Goal: Task Accomplishment & Management: Manage account settings

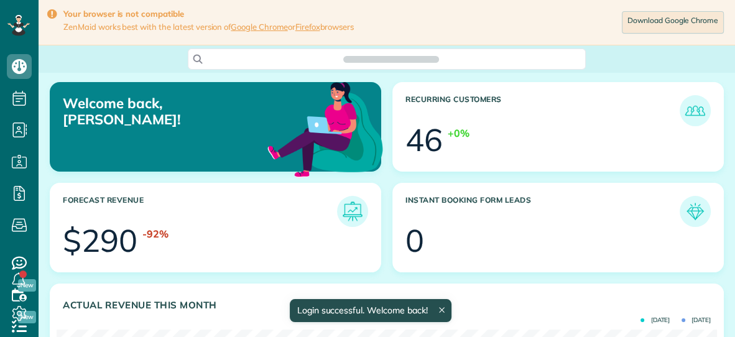
scroll to position [293, 659]
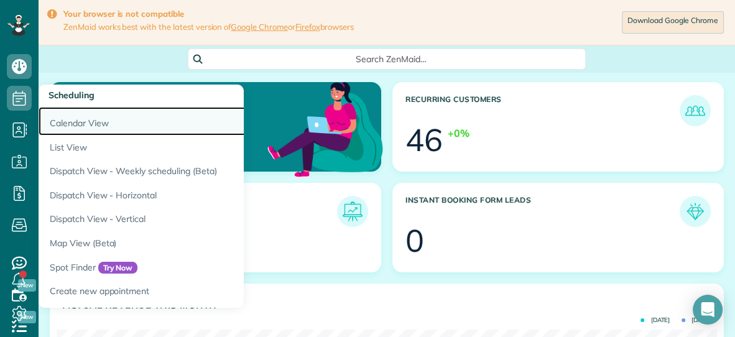
click at [72, 120] on link "Calendar View" at bounding box center [194, 121] width 311 height 29
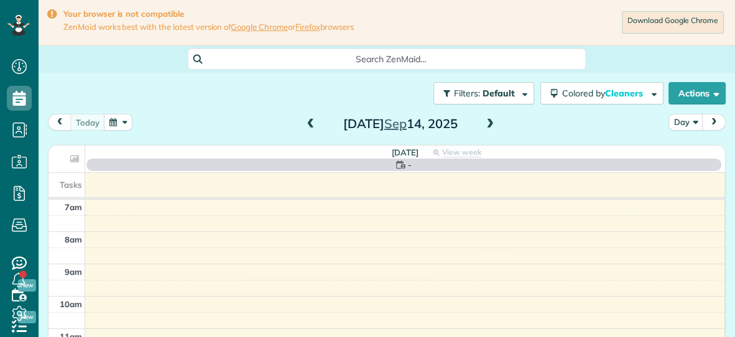
scroll to position [5, 5]
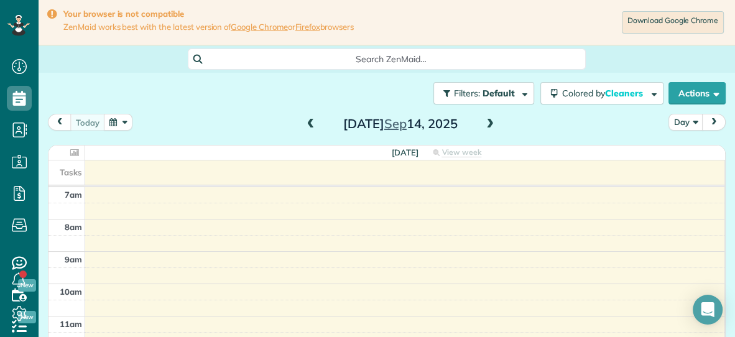
click at [489, 122] on span at bounding box center [490, 124] width 14 height 11
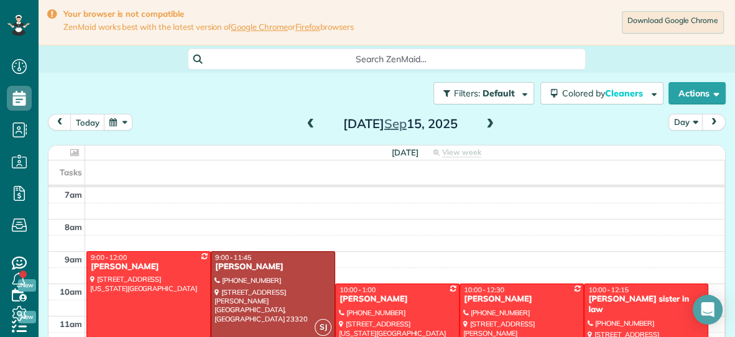
click at [489, 122] on span at bounding box center [490, 124] width 14 height 11
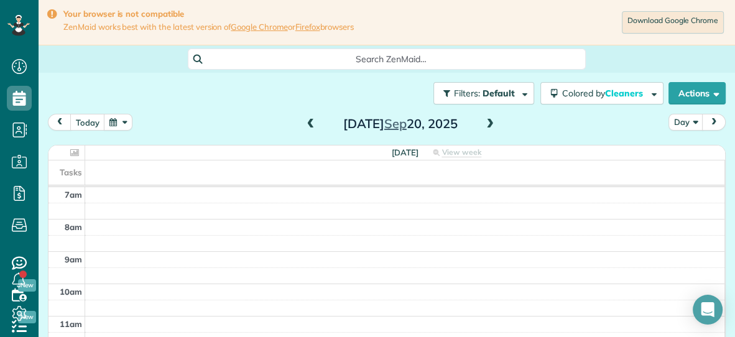
click at [489, 122] on span at bounding box center [490, 124] width 14 height 11
click at [311, 124] on span at bounding box center [311, 124] width 14 height 11
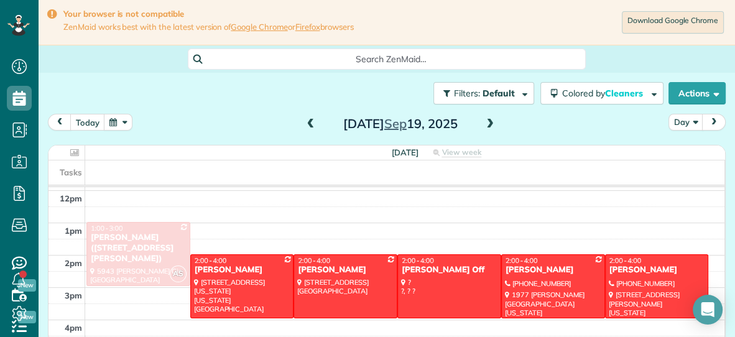
scroll to position [159, 0]
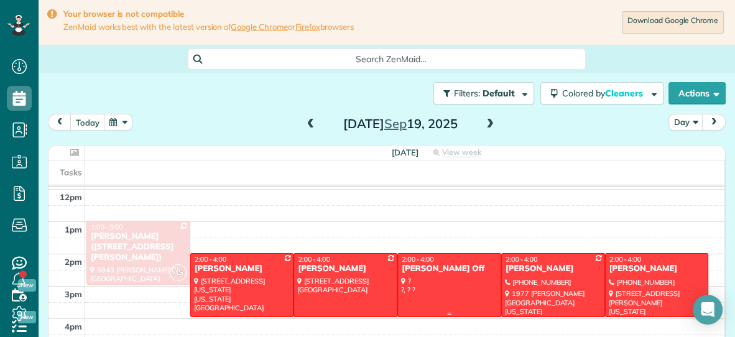
click at [455, 275] on div at bounding box center [449, 285] width 103 height 63
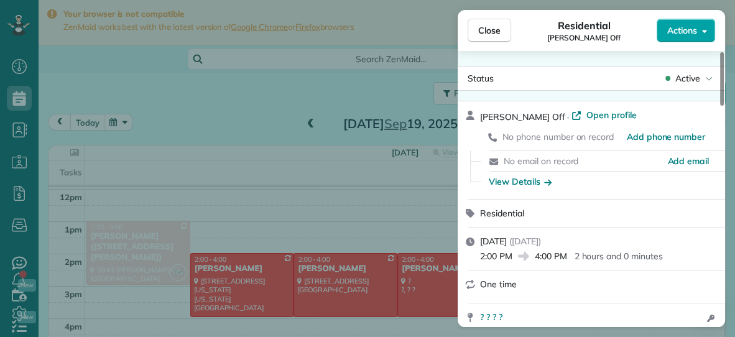
click at [685, 30] on span "Actions" at bounding box center [682, 30] width 30 height 12
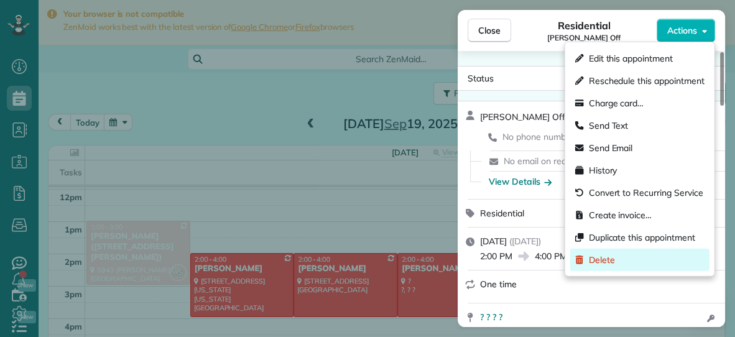
click at [607, 259] on span "Delete" at bounding box center [602, 260] width 26 height 12
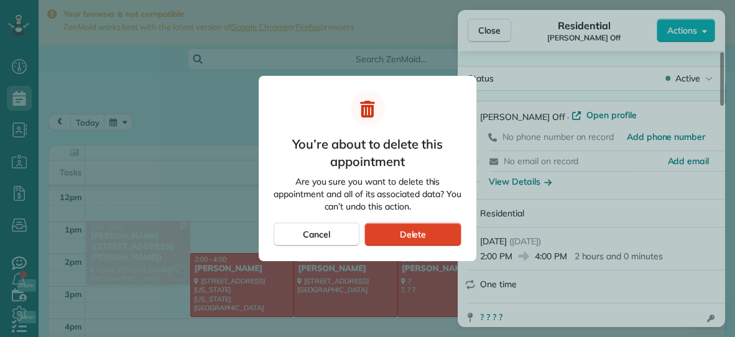
click at [400, 229] on span "Delete" at bounding box center [412, 234] width 27 height 12
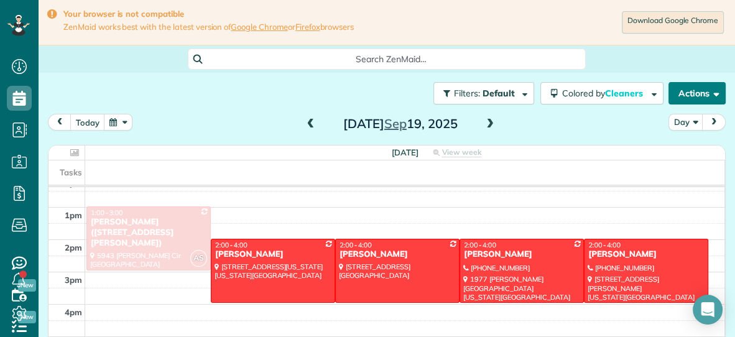
click at [688, 93] on button "Actions" at bounding box center [696, 93] width 57 height 22
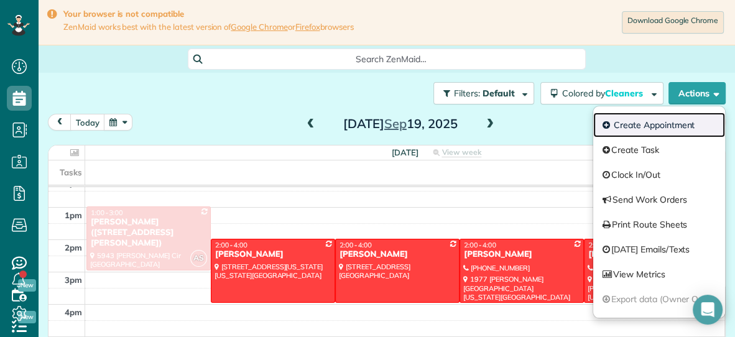
click at [663, 127] on link "Create Appointment" at bounding box center [659, 125] width 132 height 25
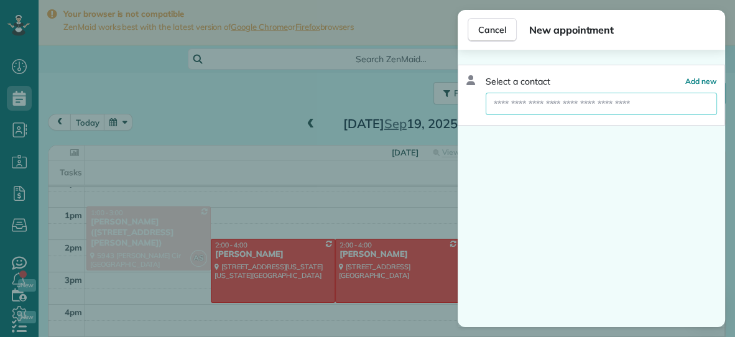
click at [583, 104] on input "text" at bounding box center [600, 104] width 231 height 22
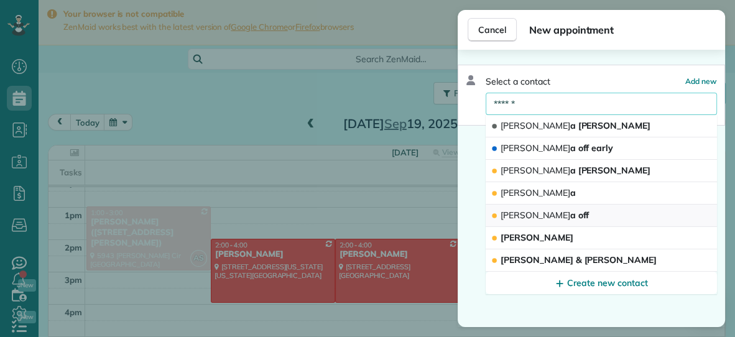
type input "******"
click at [538, 216] on span "Vaness a off" at bounding box center [544, 214] width 88 height 11
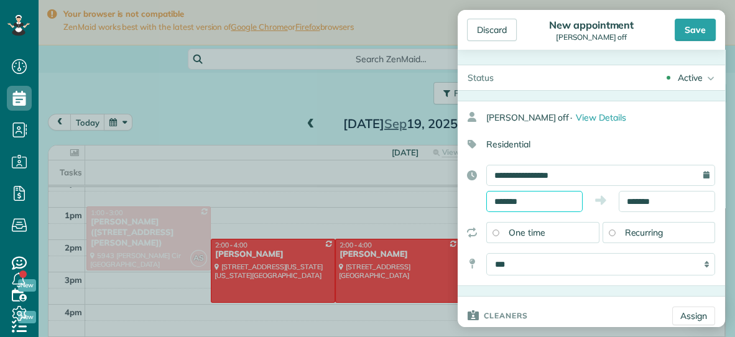
click at [550, 204] on input "*******" at bounding box center [534, 201] width 96 height 21
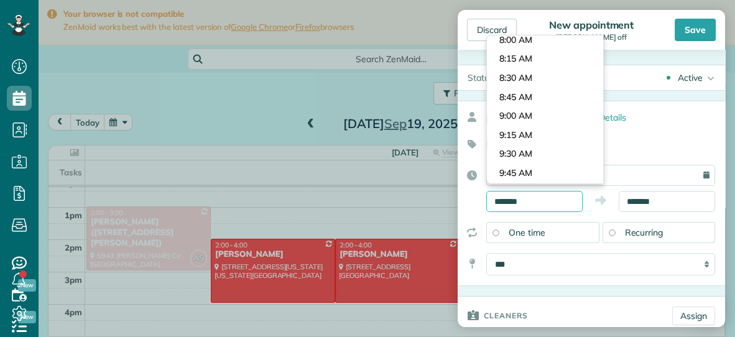
scroll to position [587, 0]
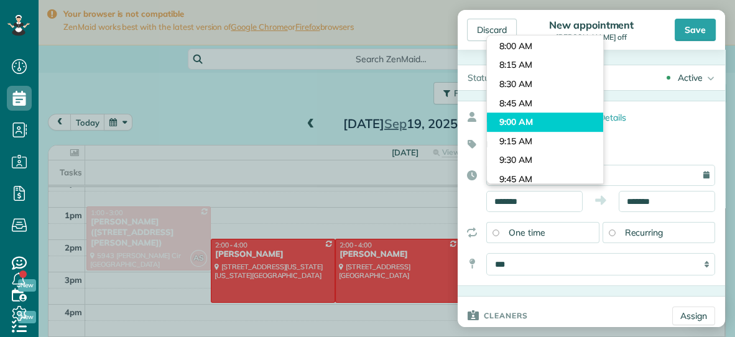
click at [556, 117] on body "Dashboard Scheduling Calendar View List View Dispatch View - Weekly scheduling …" at bounding box center [367, 168] width 735 height 337
type input "*******"
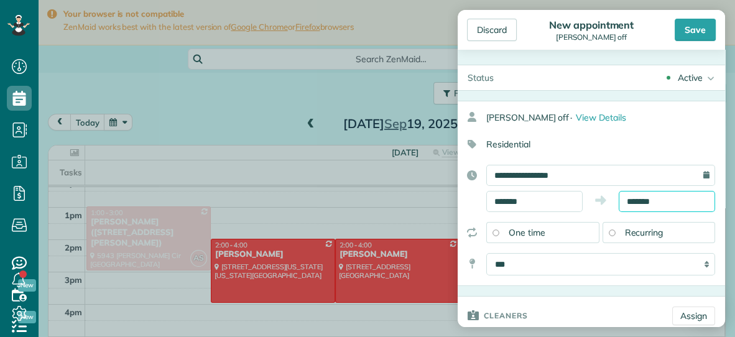
click at [682, 204] on body "Dashboard Scheduling Calendar View List View Dispatch View - Weekly scheduling …" at bounding box center [367, 168] width 735 height 337
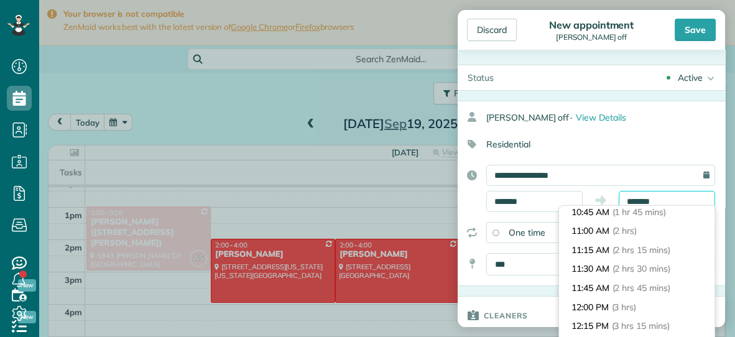
scroll to position [136, 0]
click at [669, 232] on li "11:00 AM (2 hrs)" at bounding box center [636, 231] width 155 height 19
type input "********"
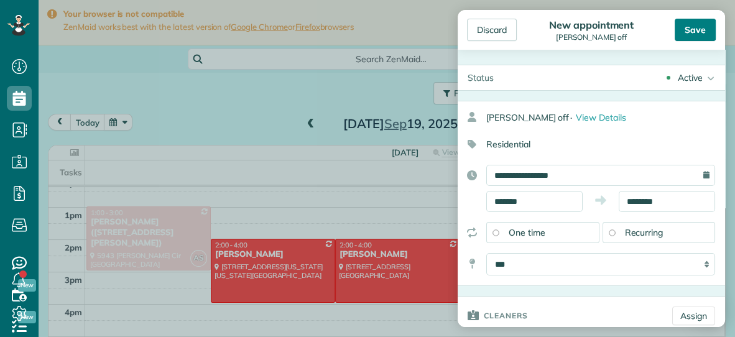
click at [686, 31] on div "Save" at bounding box center [694, 30] width 41 height 22
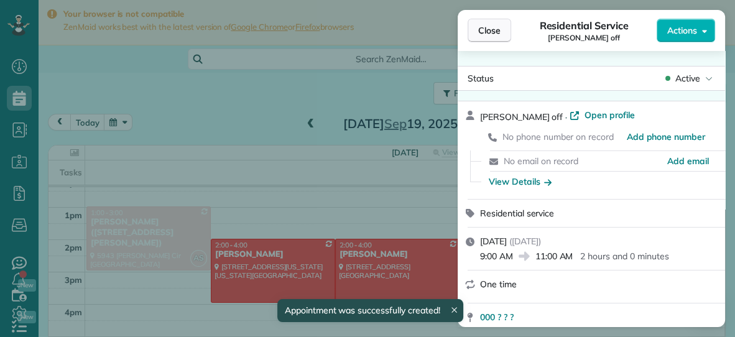
click at [495, 30] on span "Close" at bounding box center [489, 30] width 22 height 12
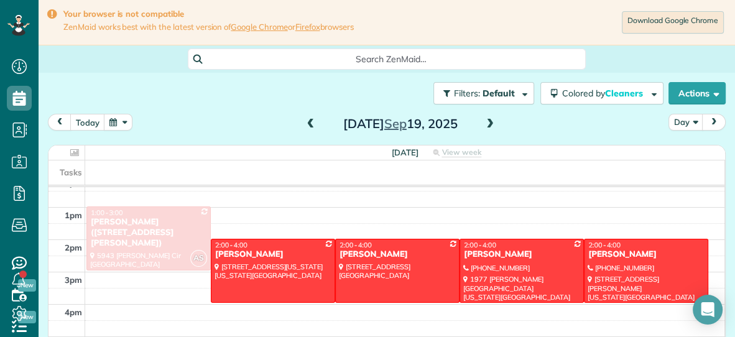
click at [495, 30] on div "Download Google Chrome" at bounding box center [540, 22] width 372 height 27
click at [312, 121] on span at bounding box center [311, 124] width 14 height 11
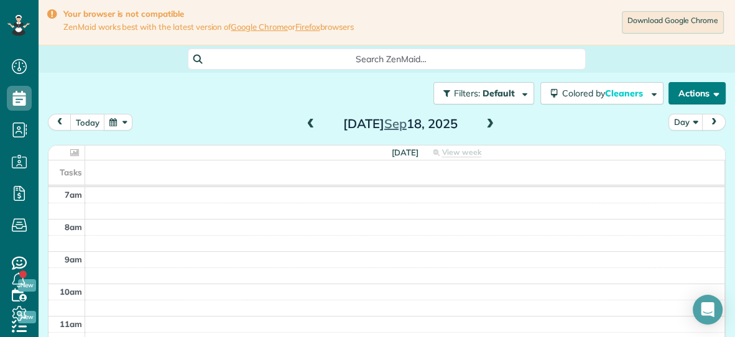
click at [694, 91] on button "Actions" at bounding box center [696, 93] width 57 height 22
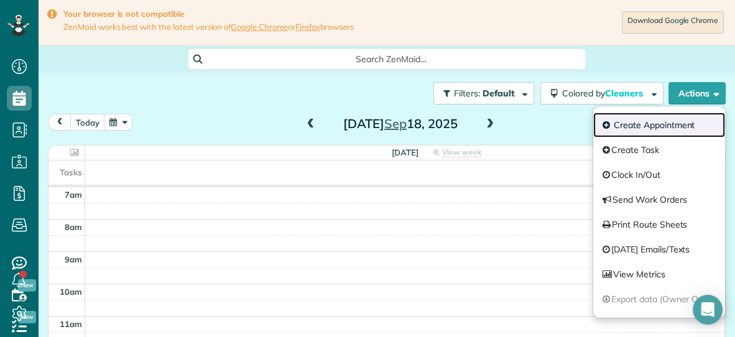
click at [666, 118] on link "Create Appointment" at bounding box center [659, 125] width 132 height 25
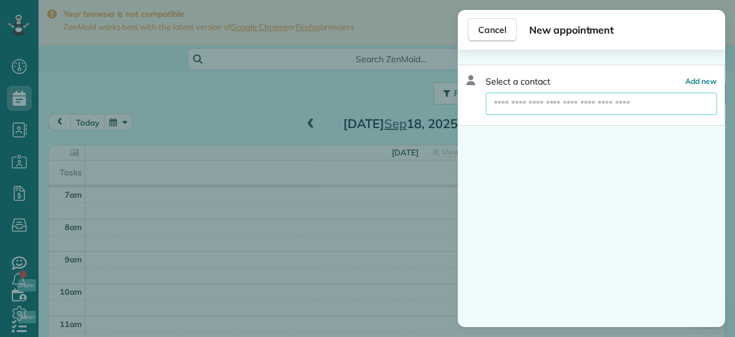
click at [604, 103] on input "text" at bounding box center [600, 104] width 231 height 22
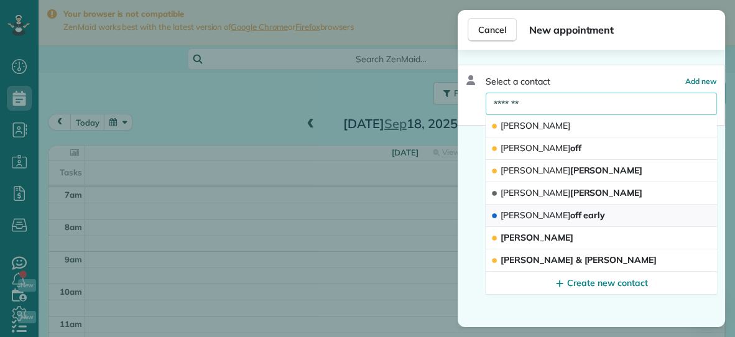
type input "*******"
click at [543, 211] on span "Vanessa off early" at bounding box center [552, 214] width 104 height 11
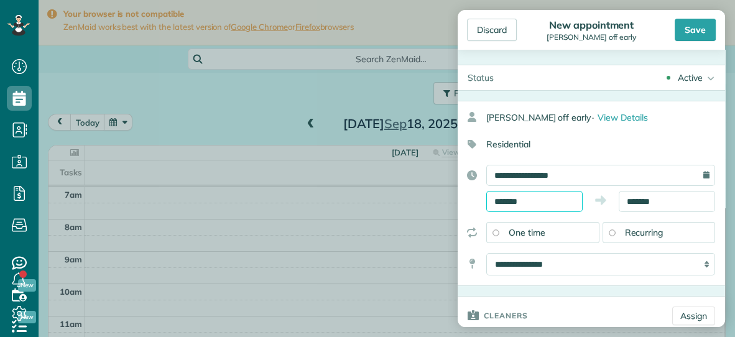
click at [559, 201] on input "*******" at bounding box center [534, 201] width 96 height 21
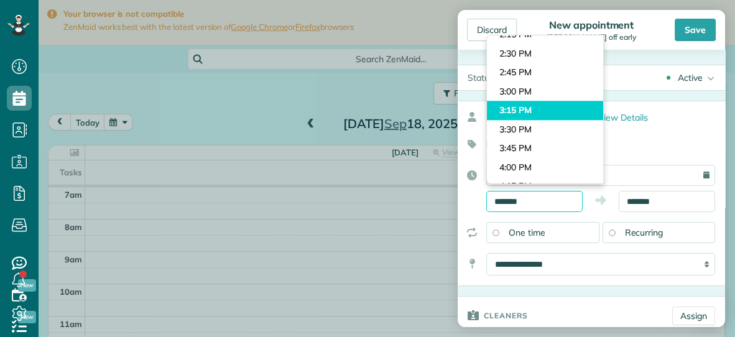
scroll to position [1079, 0]
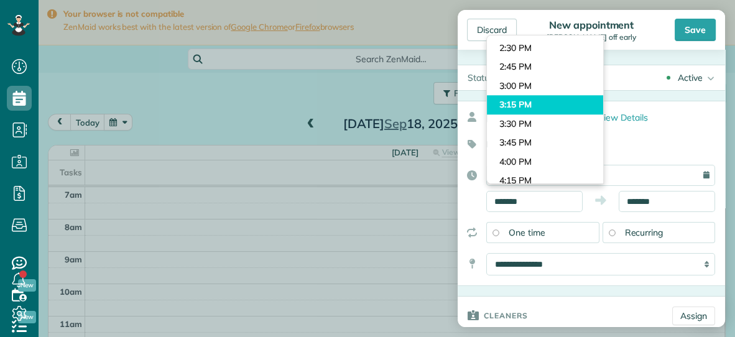
click at [536, 156] on body "Dashboard Scheduling Calendar View List View Dispatch View - Weekly scheduling …" at bounding box center [367, 168] width 735 height 337
type input "*******"
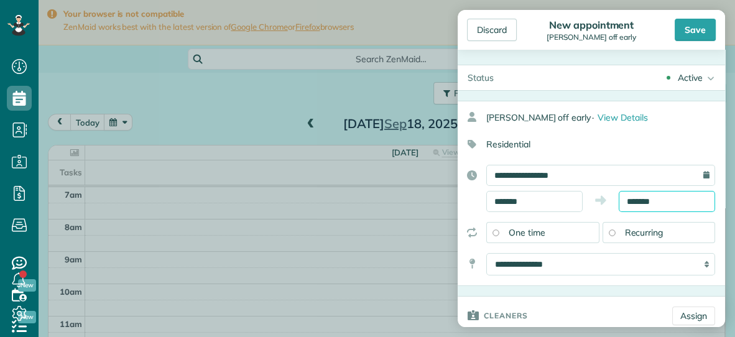
click at [675, 198] on input "*******" at bounding box center [666, 201] width 96 height 21
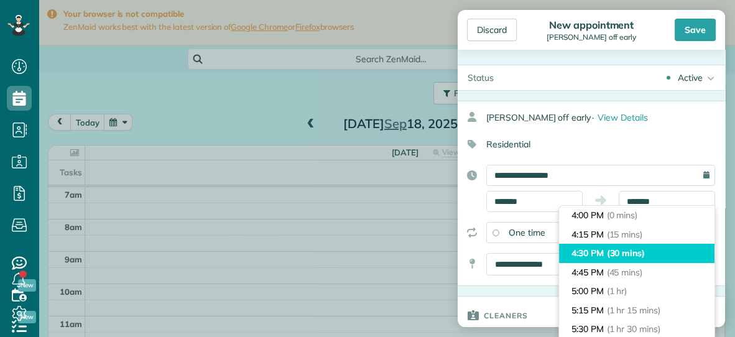
click at [636, 253] on span "(30 mins)" at bounding box center [626, 252] width 39 height 11
type input "*******"
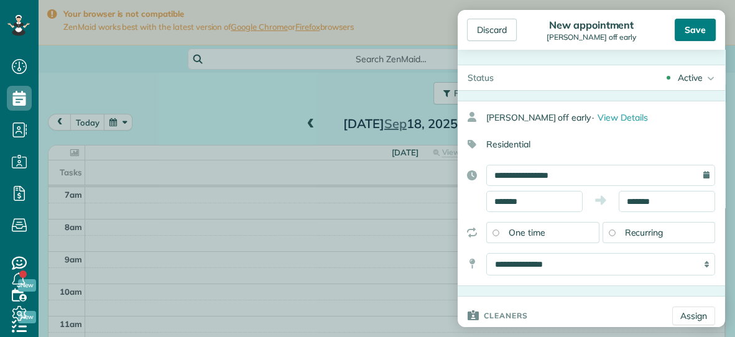
click at [689, 27] on div "Save" at bounding box center [694, 30] width 41 height 22
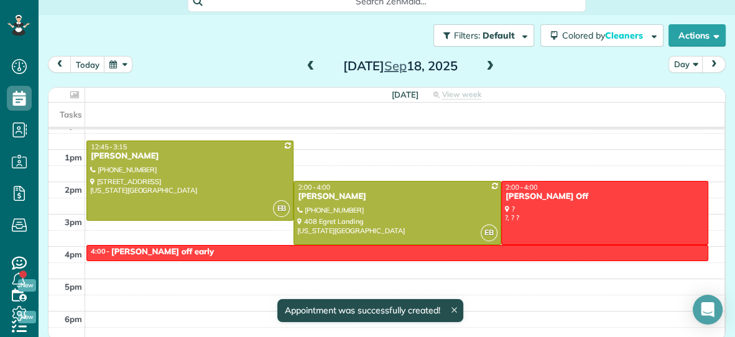
scroll to position [61, 0]
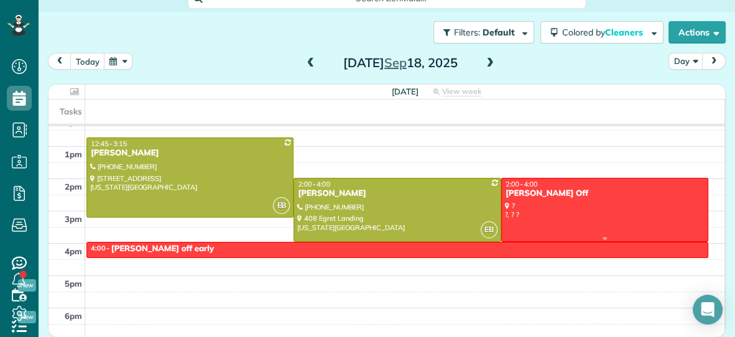
click at [539, 218] on div at bounding box center [605, 209] width 206 height 63
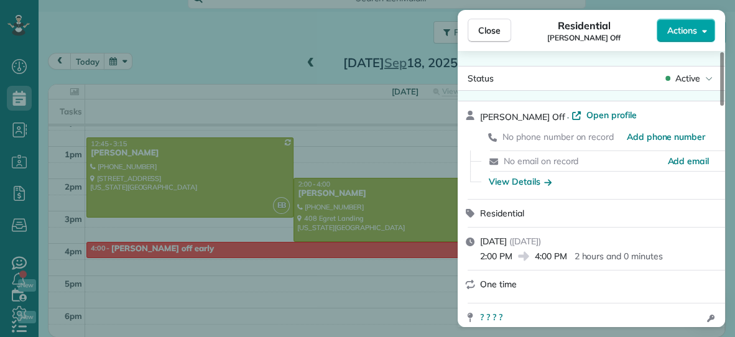
click at [688, 27] on span "Actions" at bounding box center [682, 30] width 30 height 12
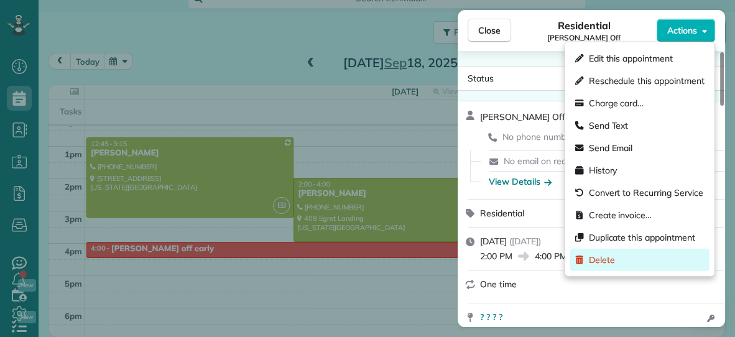
click at [629, 263] on div "Delete" at bounding box center [639, 260] width 139 height 22
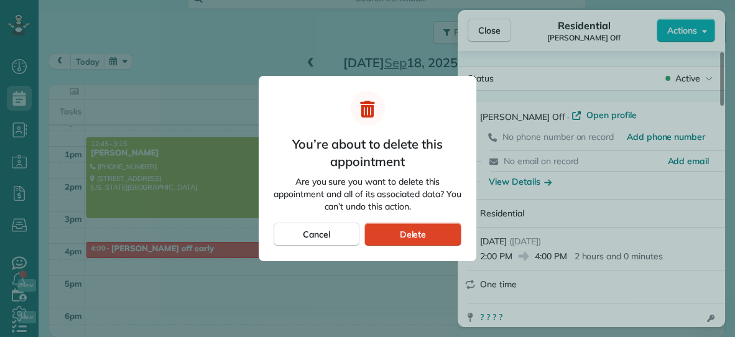
click at [435, 228] on div "Delete" at bounding box center [412, 235] width 97 height 24
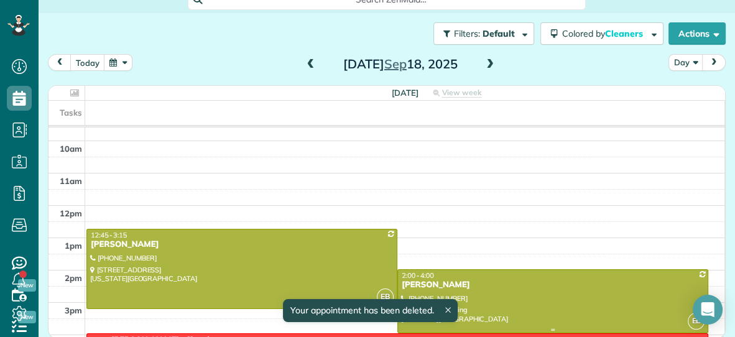
scroll to position [83, 0]
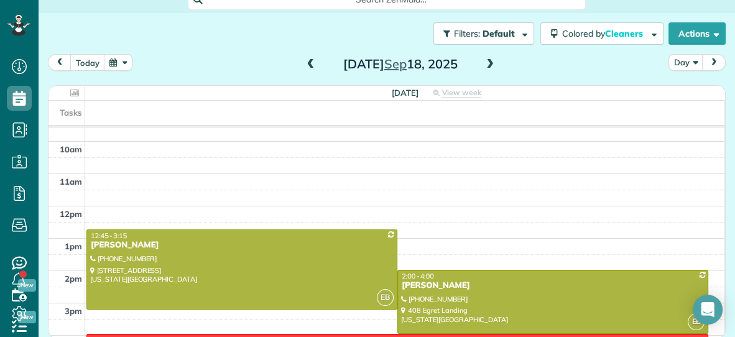
click at [311, 66] on span at bounding box center [311, 64] width 14 height 11
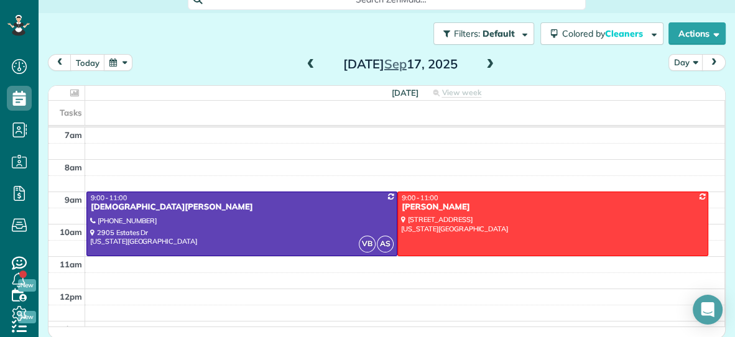
scroll to position [61, 0]
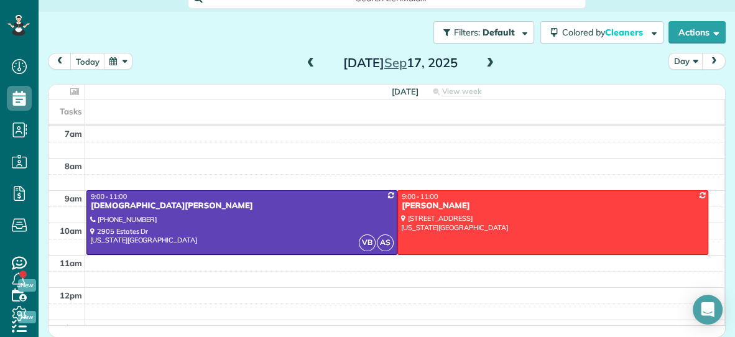
click at [312, 61] on span at bounding box center [311, 63] width 14 height 11
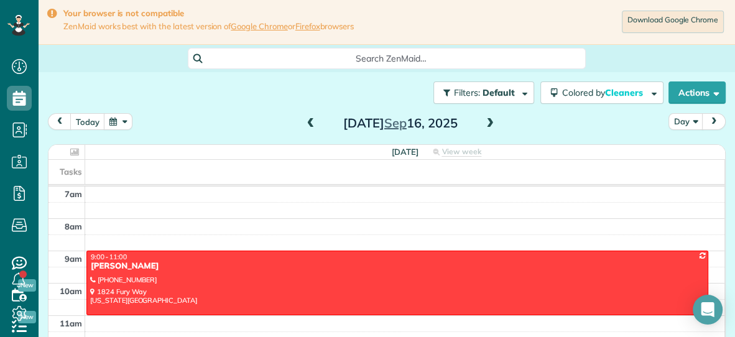
scroll to position [0, 0]
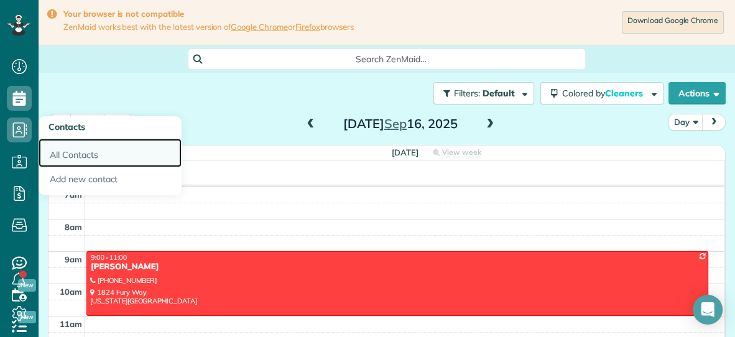
click at [79, 154] on link "All Contacts" at bounding box center [110, 153] width 143 height 29
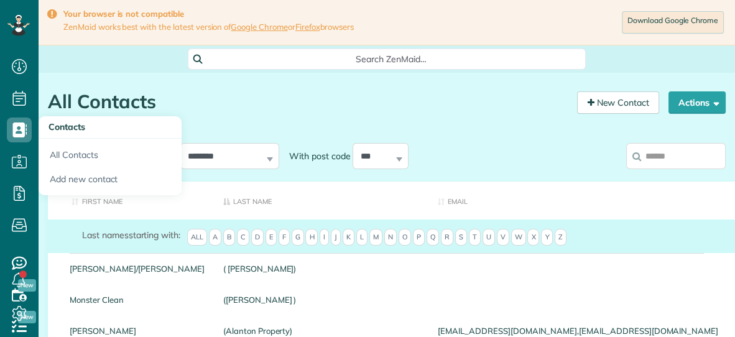
scroll to position [5, 5]
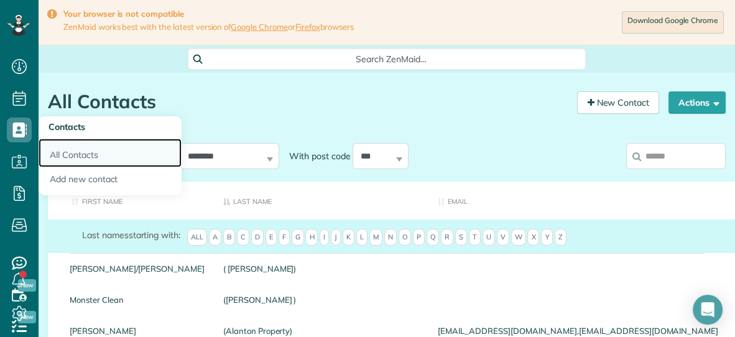
click at [92, 156] on link "All Contacts" at bounding box center [110, 153] width 143 height 29
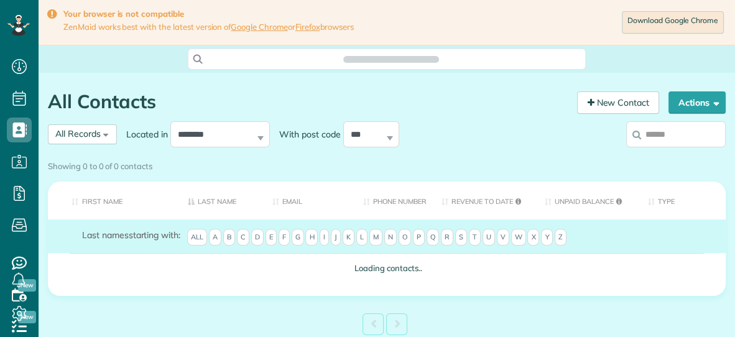
click at [656, 134] on input "search" at bounding box center [675, 134] width 99 height 26
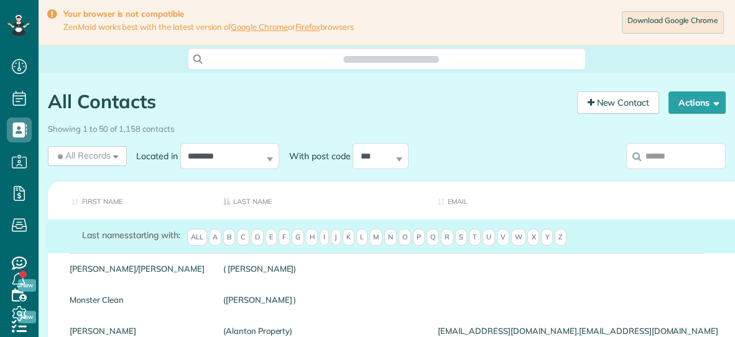
scroll to position [5, 5]
click at [665, 154] on input "search" at bounding box center [675, 156] width 99 height 26
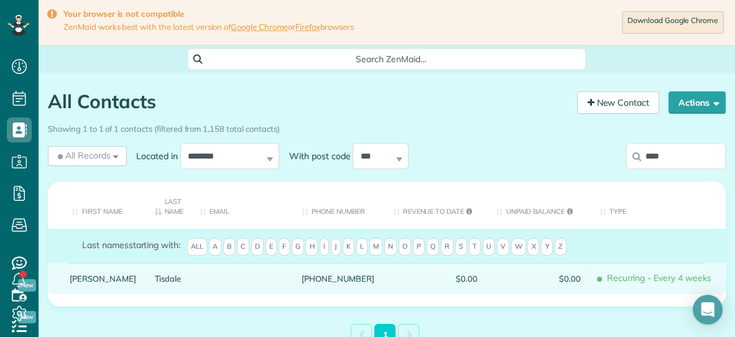
type input "****"
click at [155, 280] on link "Tisdale" at bounding box center [168, 278] width 27 height 9
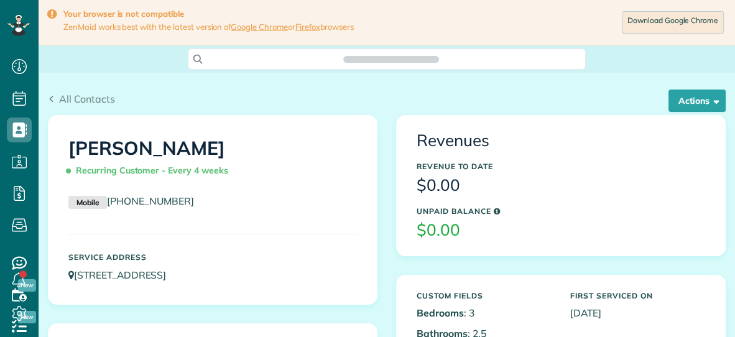
scroll to position [5, 5]
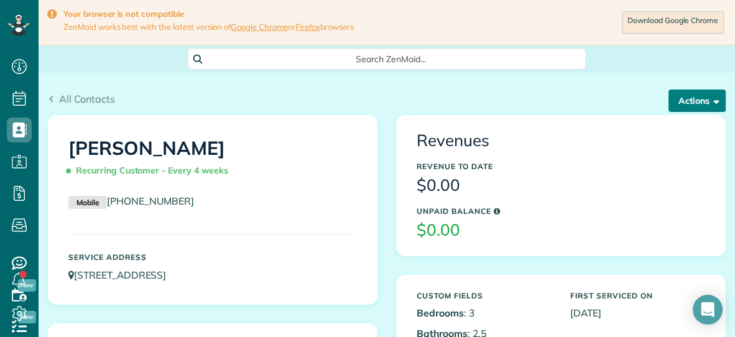
click at [697, 97] on button "Actions" at bounding box center [696, 101] width 57 height 22
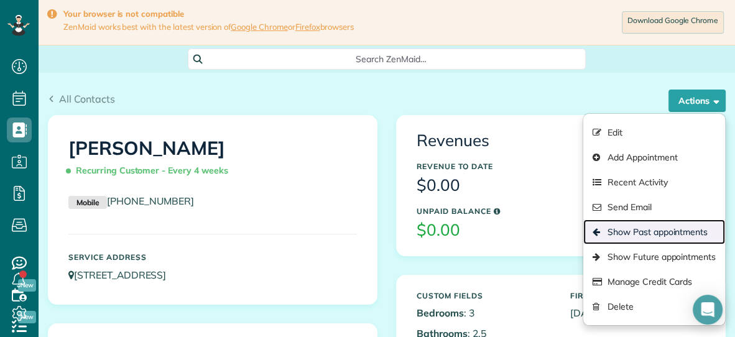
click at [643, 224] on link "Show Past appointments" at bounding box center [654, 231] width 142 height 25
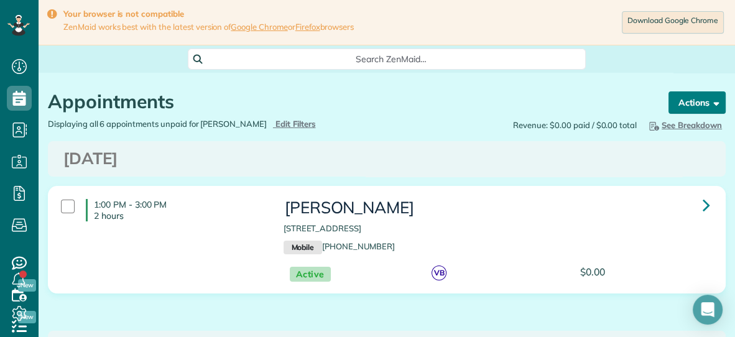
click at [689, 106] on button "Actions" at bounding box center [696, 102] width 57 height 22
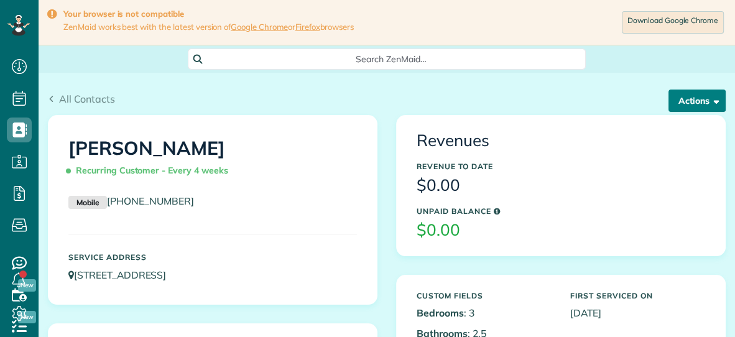
click at [683, 103] on button "Actions" at bounding box center [696, 101] width 57 height 22
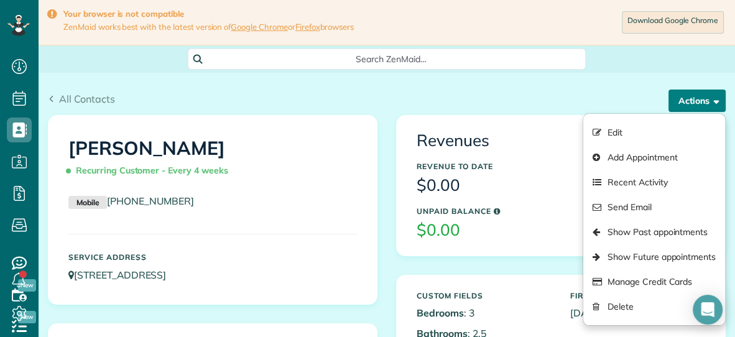
scroll to position [5, 5]
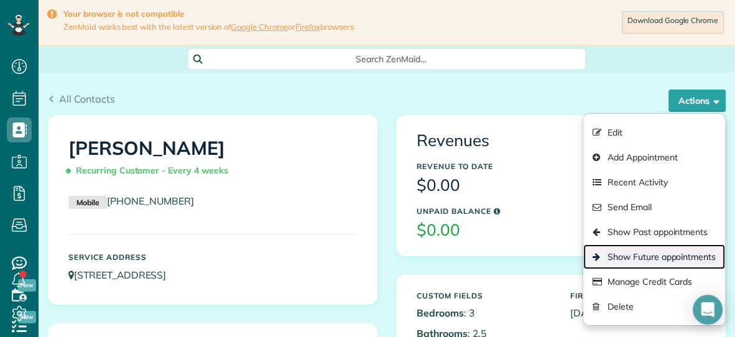
click at [622, 254] on link "Show Future appointments" at bounding box center [654, 256] width 142 height 25
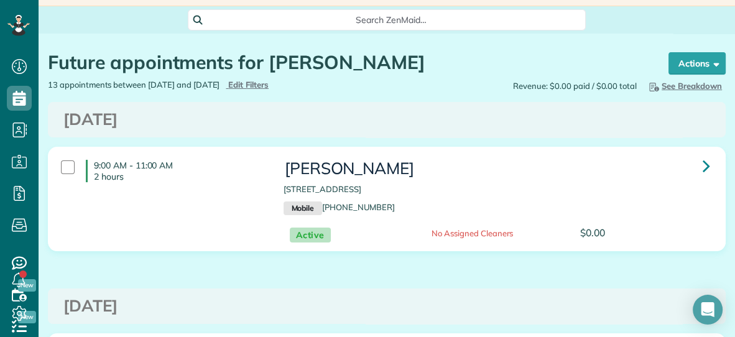
scroll to position [14, 0]
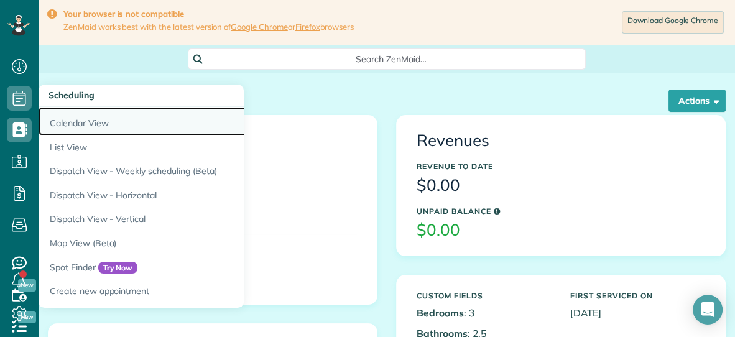
click at [59, 123] on link "Calendar View" at bounding box center [194, 121] width 311 height 29
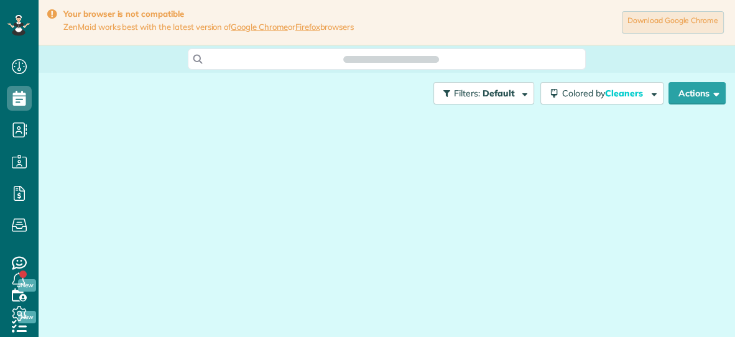
scroll to position [5, 5]
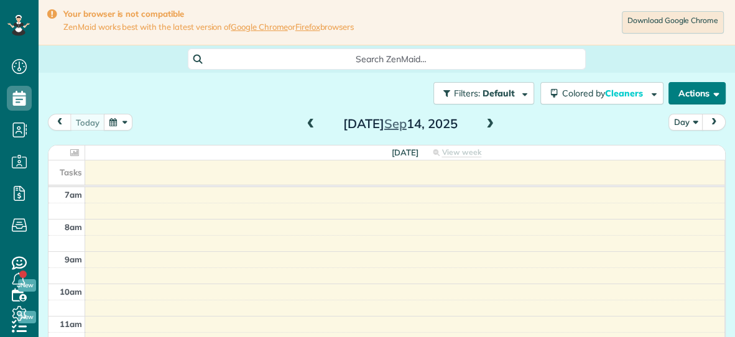
click at [684, 86] on button "Actions" at bounding box center [696, 93] width 57 height 22
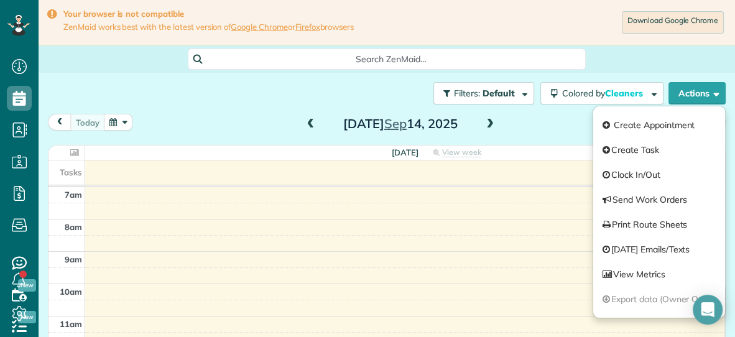
click at [111, 123] on button "button" at bounding box center [118, 122] width 29 height 17
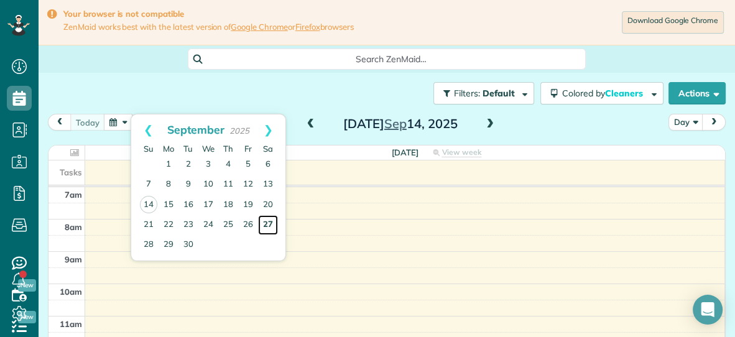
click at [263, 219] on link "27" at bounding box center [268, 225] width 20 height 20
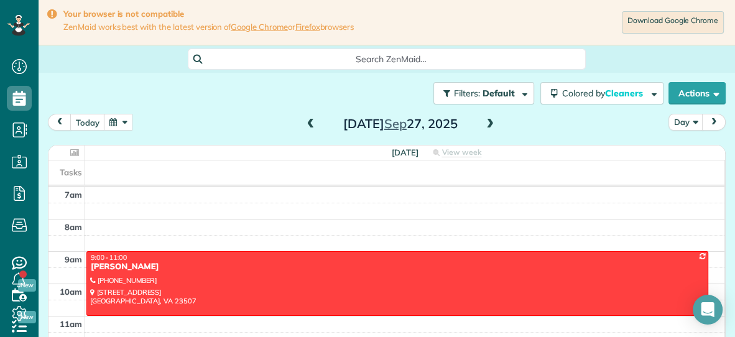
scroll to position [61, 0]
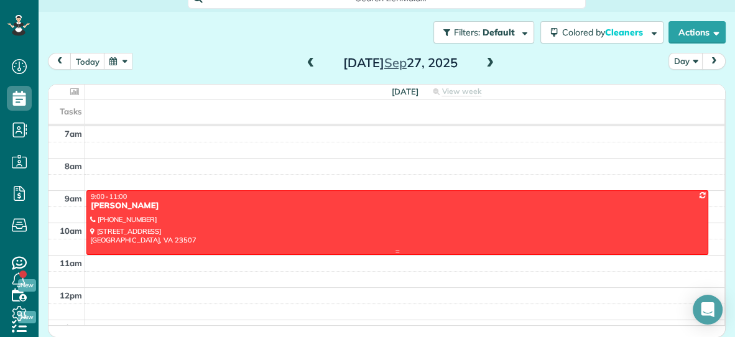
click at [457, 196] on div "9:00 - 11:00" at bounding box center [397, 196] width 614 height 9
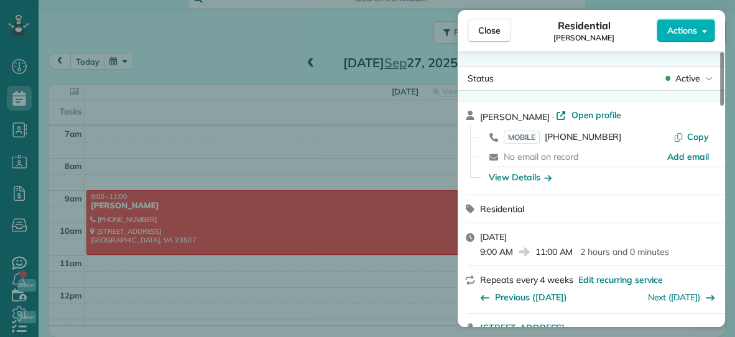
click at [679, 29] on span "Actions" at bounding box center [682, 30] width 30 height 12
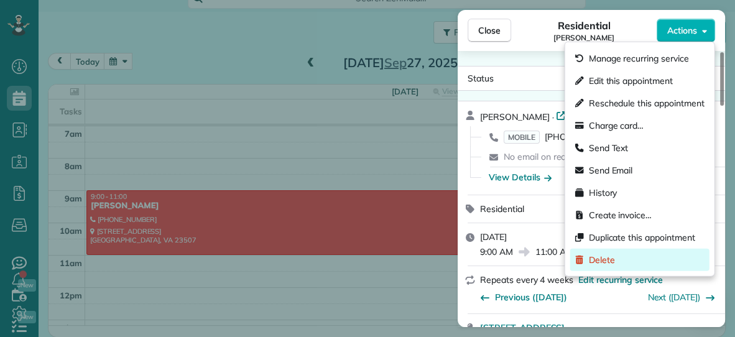
click at [596, 255] on span "Delete" at bounding box center [602, 260] width 26 height 12
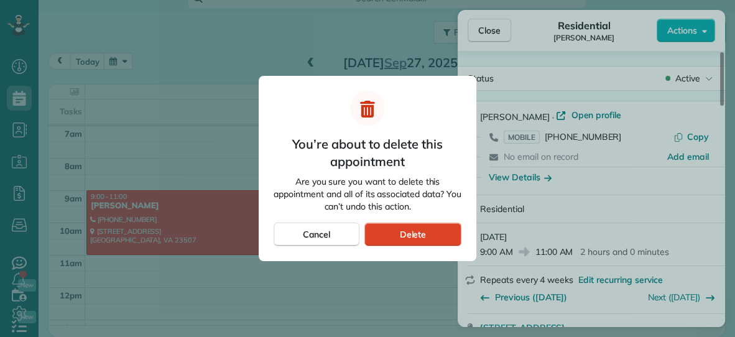
click at [432, 236] on div "Delete" at bounding box center [412, 235] width 97 height 24
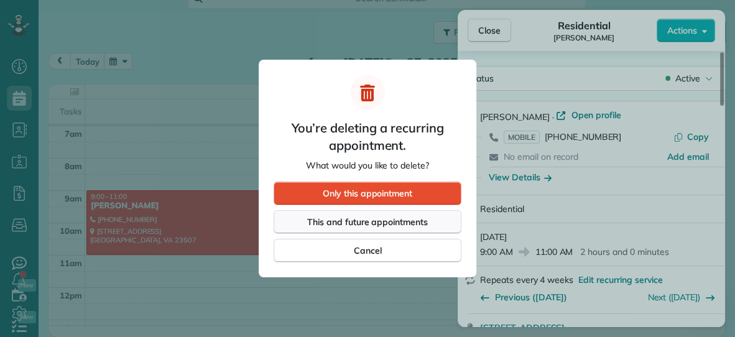
click at [416, 216] on span "This and future appointments" at bounding box center [367, 222] width 121 height 12
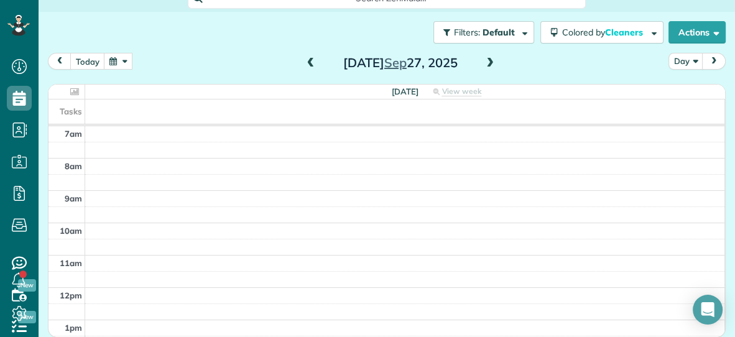
click at [312, 63] on span at bounding box center [311, 63] width 14 height 11
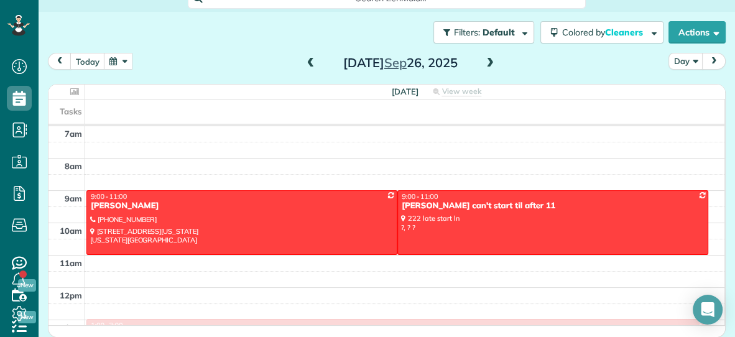
click at [111, 61] on button "button" at bounding box center [118, 61] width 29 height 17
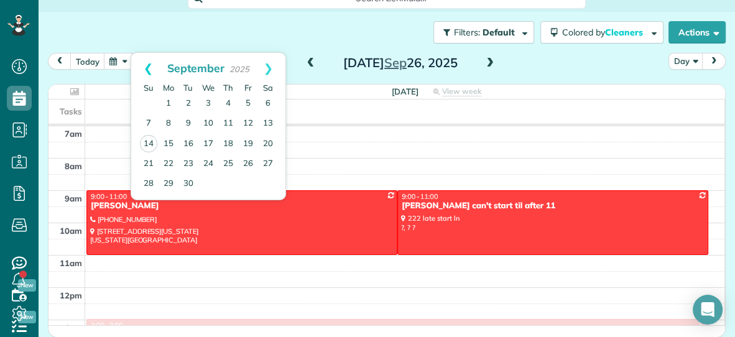
click at [146, 65] on link "Prev" at bounding box center [148, 68] width 34 height 31
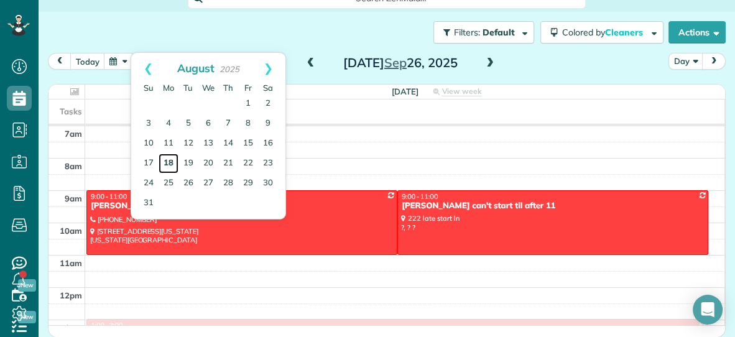
click at [168, 163] on link "18" at bounding box center [168, 164] width 20 height 20
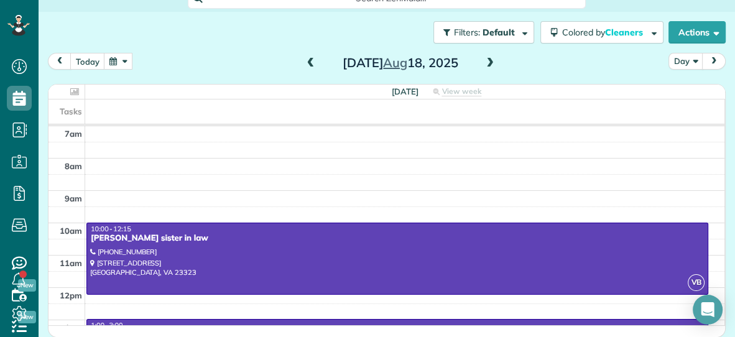
click at [112, 62] on button "button" at bounding box center [118, 61] width 29 height 17
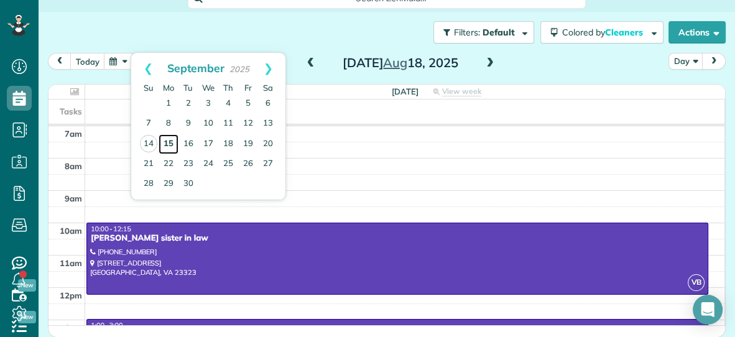
click at [166, 140] on link "15" at bounding box center [168, 144] width 20 height 20
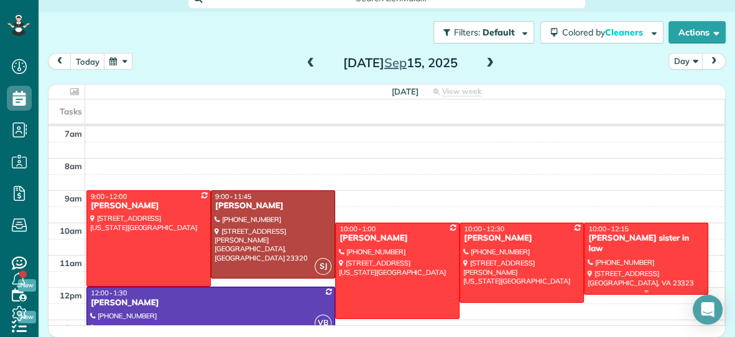
click at [641, 240] on div "[PERSON_NAME] sister in law" at bounding box center [645, 243] width 117 height 21
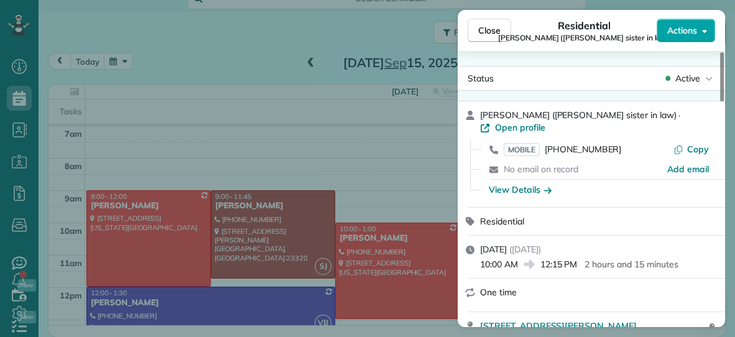
click at [682, 33] on span "Actions" at bounding box center [682, 30] width 30 height 12
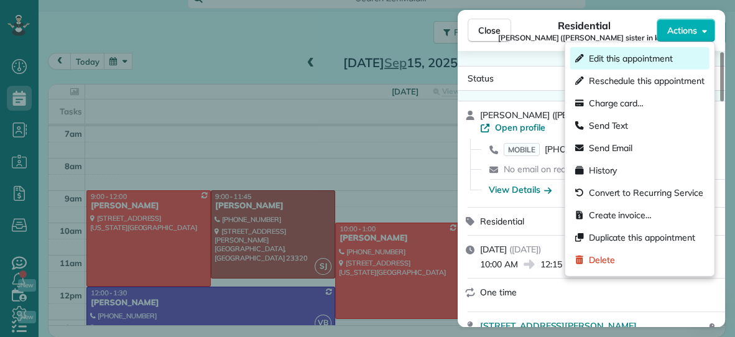
click at [651, 55] on span "Edit this appointment" at bounding box center [631, 58] width 84 height 12
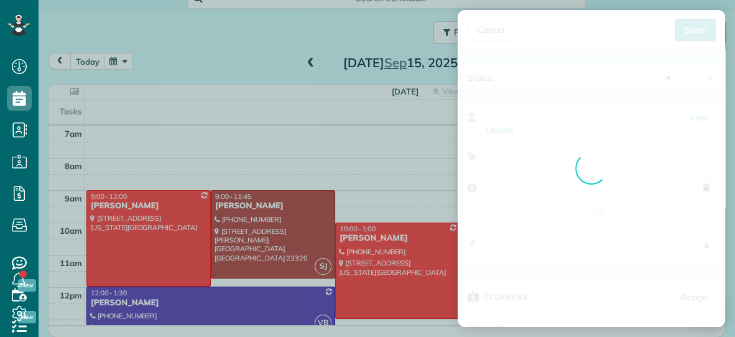
type input "**********"
type input "*****"
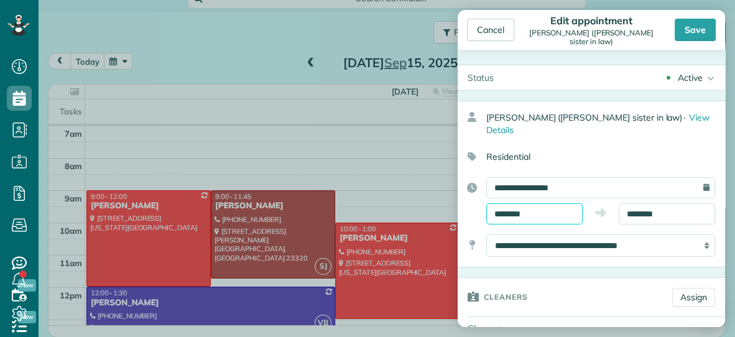
click at [567, 203] on input "********" at bounding box center [534, 213] width 96 height 21
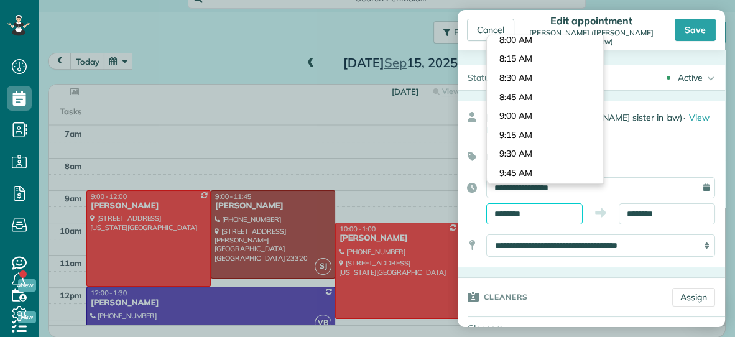
scroll to position [590, 0]
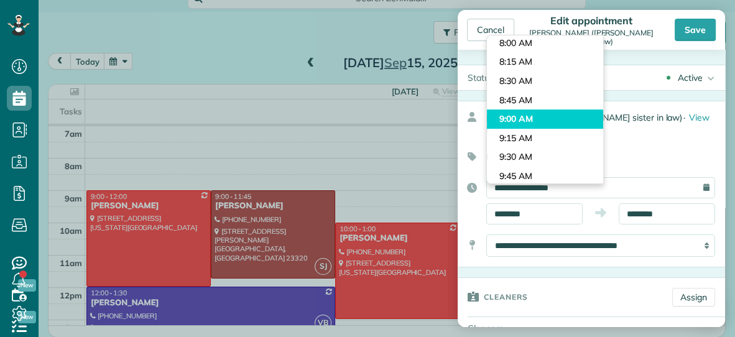
click at [546, 121] on body "Dashboard Scheduling Calendar View List View Dispatch View - Weekly scheduling …" at bounding box center [367, 168] width 735 height 337
type input "*******"
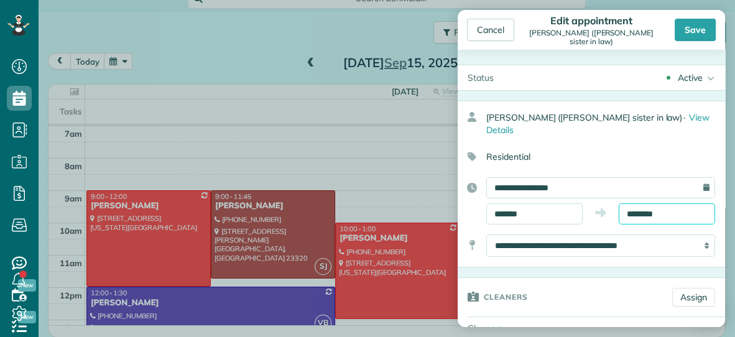
click at [678, 203] on input "********" at bounding box center [666, 213] width 96 height 21
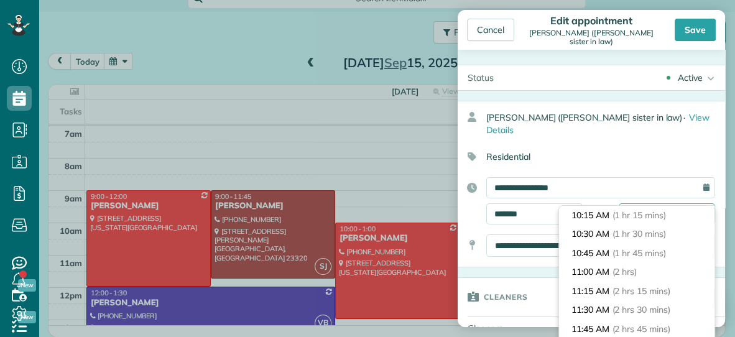
scroll to position [92, 0]
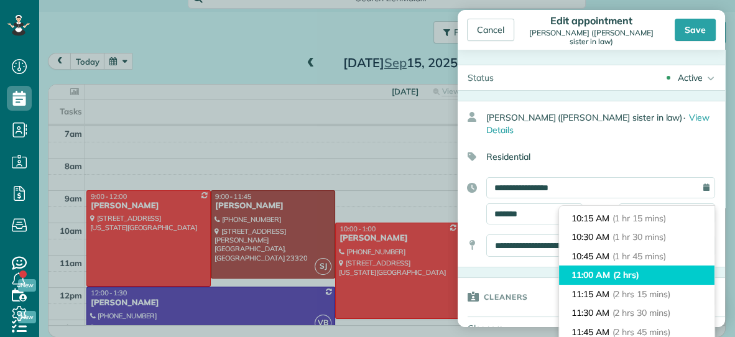
click at [635, 272] on span "(2 hrs)" at bounding box center [626, 274] width 27 height 11
type input "********"
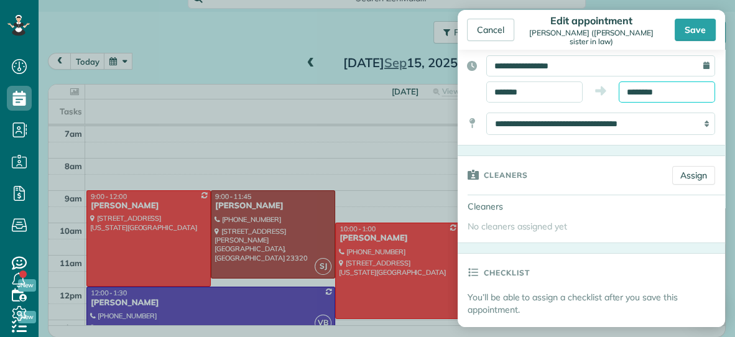
scroll to position [127, 0]
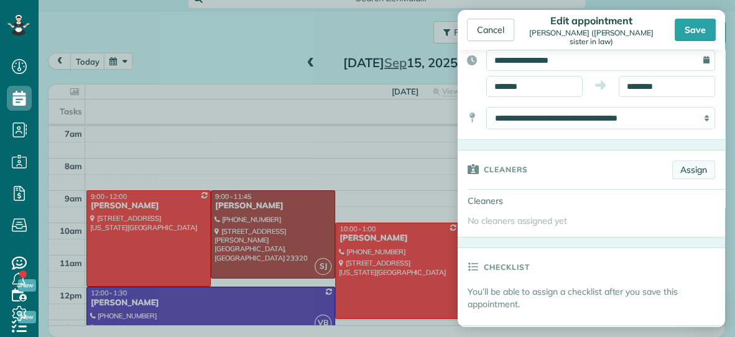
click at [687, 160] on link "Assign" at bounding box center [693, 169] width 43 height 19
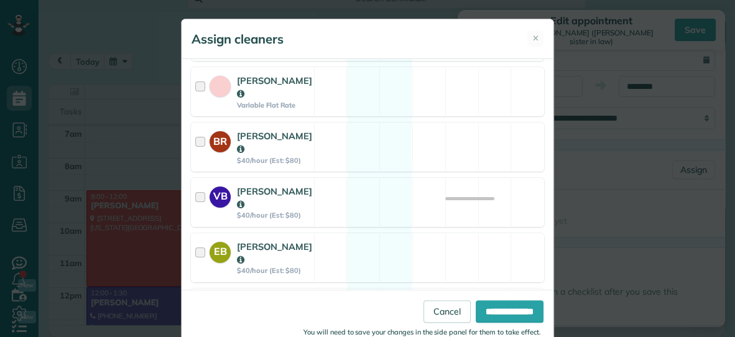
scroll to position [213, 0]
click at [426, 177] on div "VB [PERSON_NAME] $40/hour (Est: $80) Available" at bounding box center [367, 201] width 353 height 49
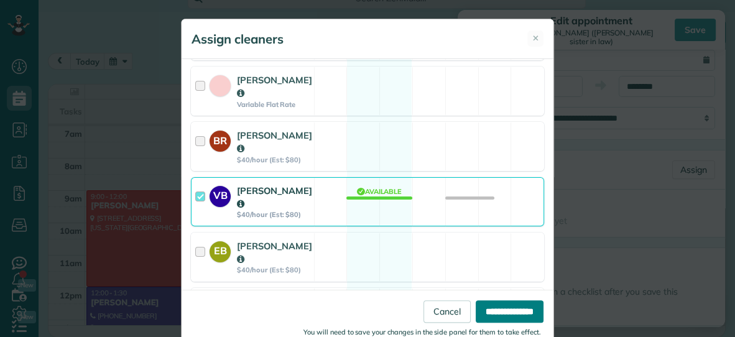
click at [491, 306] on input "**********" at bounding box center [509, 311] width 68 height 22
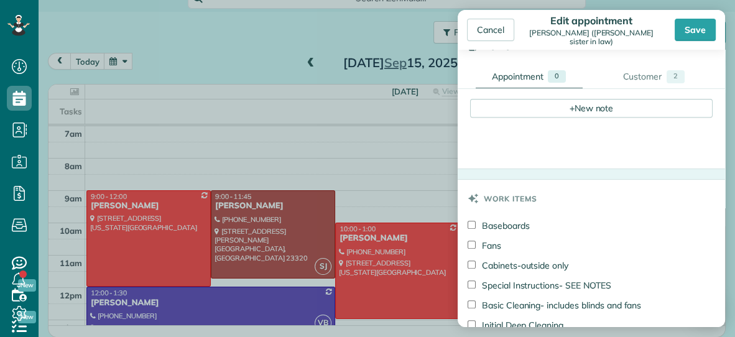
scroll to position [458, 0]
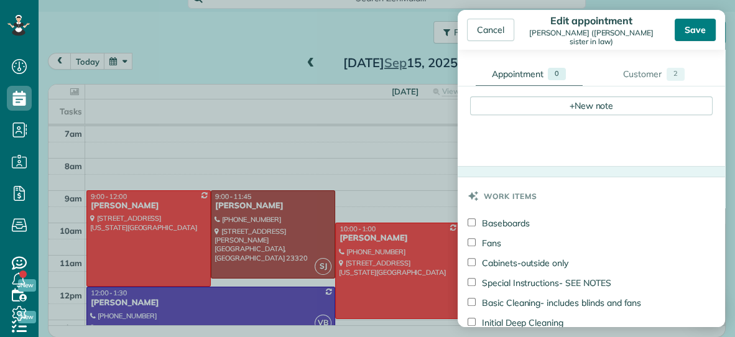
click at [686, 25] on div "Save" at bounding box center [694, 30] width 41 height 22
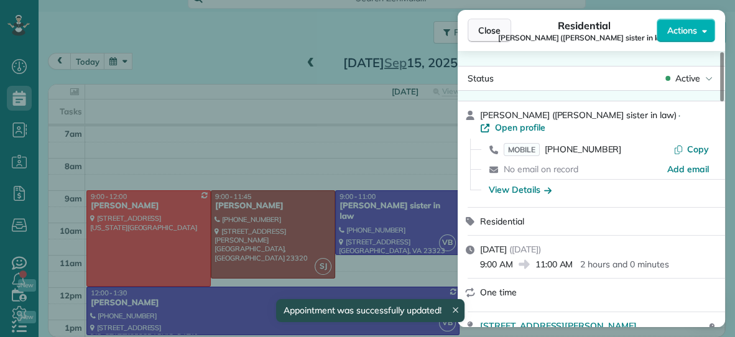
click at [492, 30] on span "Close" at bounding box center [489, 30] width 22 height 12
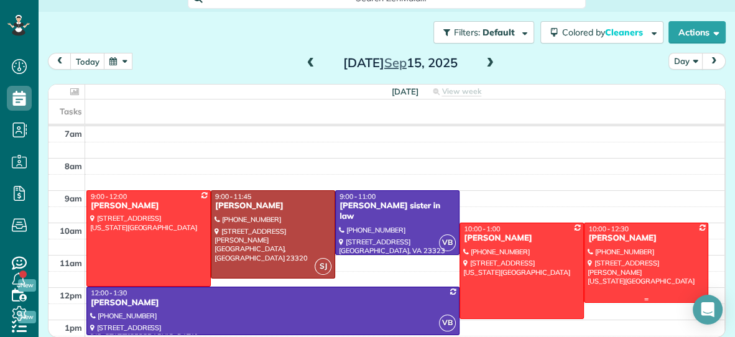
click at [654, 251] on div at bounding box center [645, 262] width 123 height 79
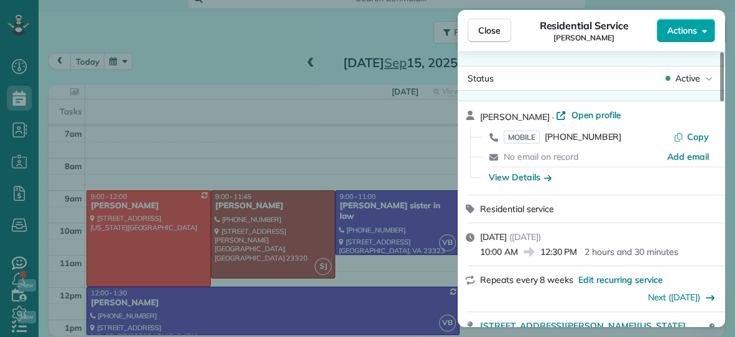
click at [677, 36] on span "Actions" at bounding box center [682, 30] width 30 height 12
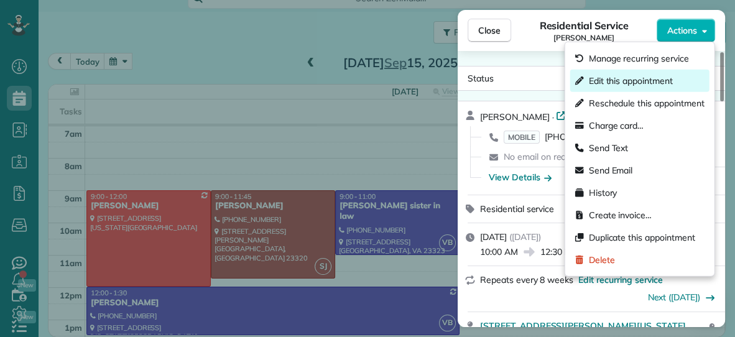
click at [643, 78] on span "Edit this appointment" at bounding box center [631, 81] width 84 height 12
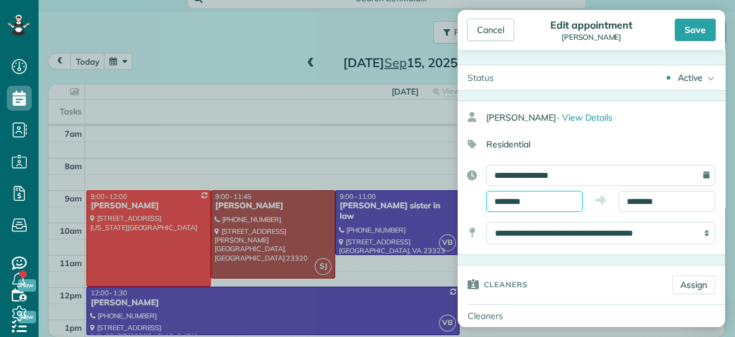
click at [555, 200] on input "********" at bounding box center [534, 201] width 96 height 21
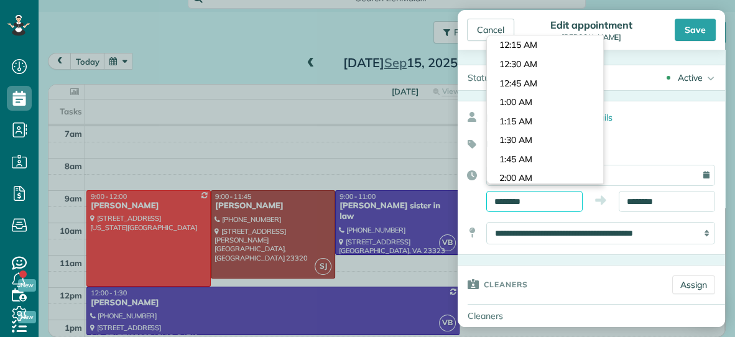
scroll to position [720, 0]
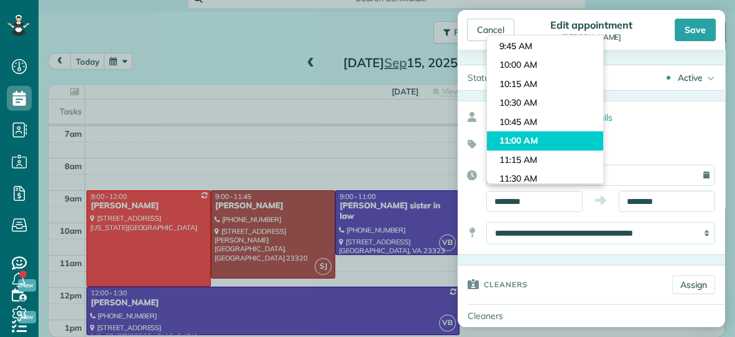
click at [544, 137] on body "Dashboard Scheduling Calendar View List View Dispatch View - Weekly scheduling …" at bounding box center [367, 168] width 735 height 337
type input "********"
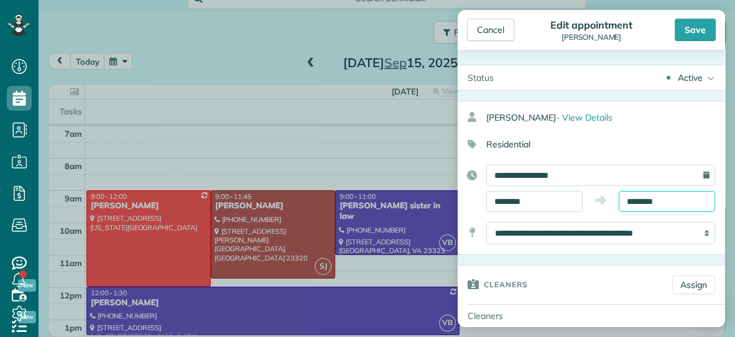
click at [686, 202] on input "********" at bounding box center [666, 201] width 96 height 21
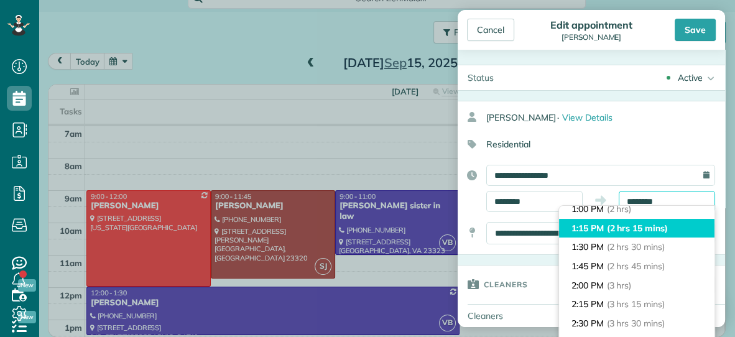
scroll to position [159, 0]
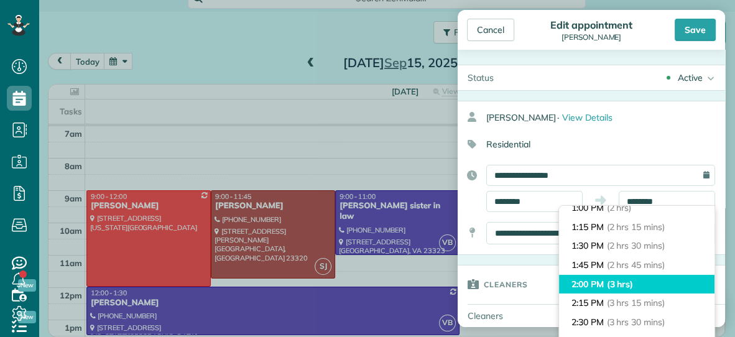
click at [638, 287] on li "2:00 PM (3 hrs)" at bounding box center [636, 284] width 155 height 19
type input "*******"
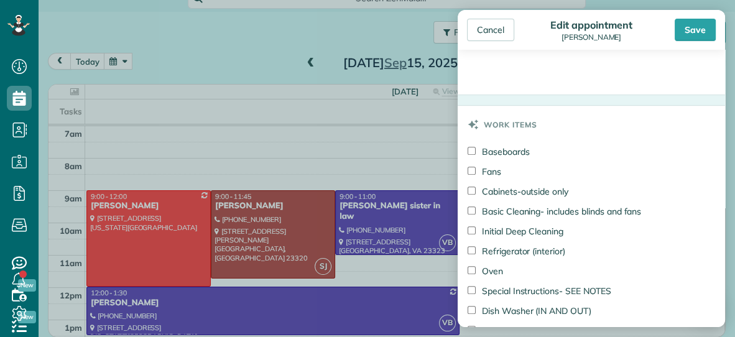
scroll to position [505, 0]
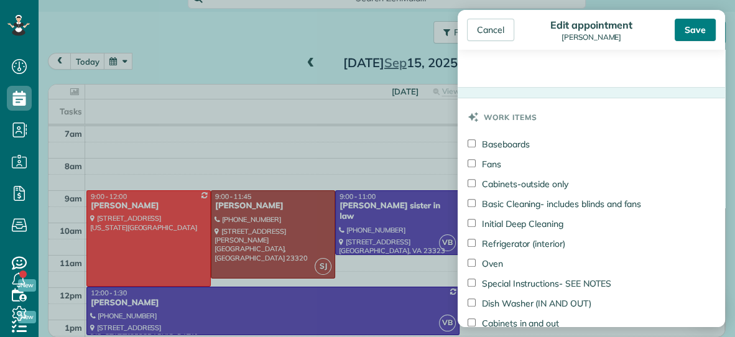
click at [690, 29] on div "Save" at bounding box center [694, 30] width 41 height 22
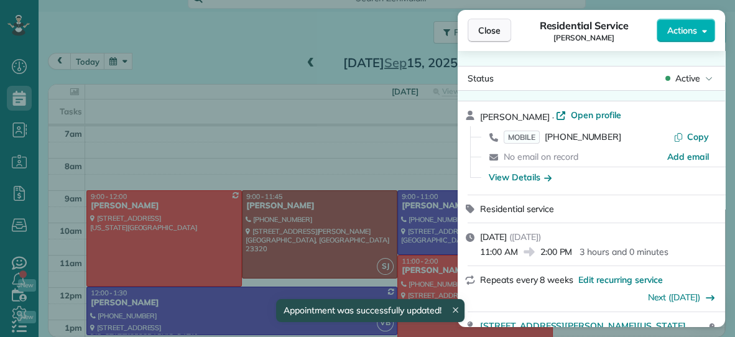
click at [494, 31] on span "Close" at bounding box center [489, 30] width 22 height 12
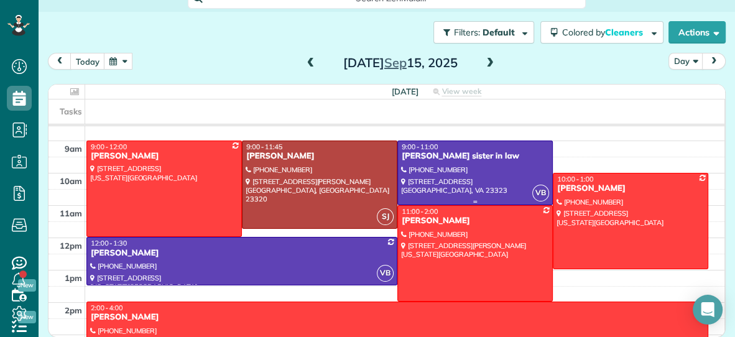
scroll to position [37, 0]
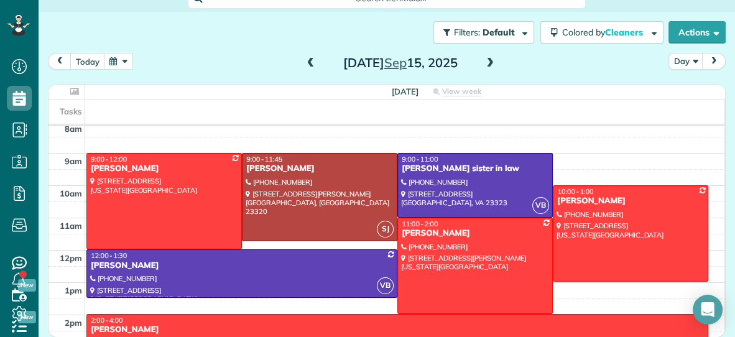
click at [311, 62] on span at bounding box center [311, 63] width 14 height 11
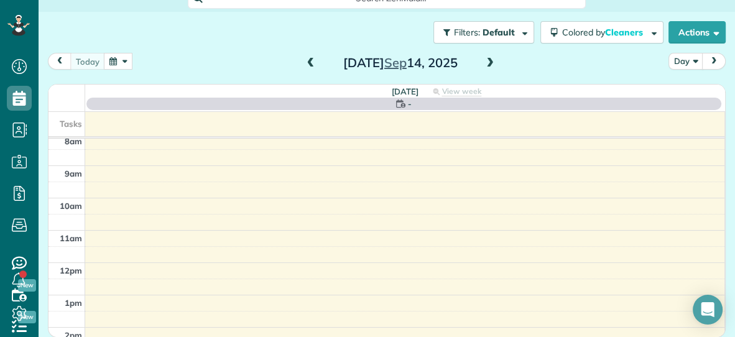
scroll to position [0, 0]
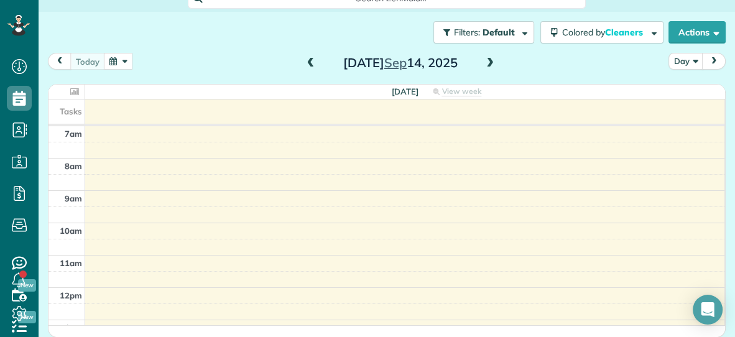
click at [311, 62] on span at bounding box center [311, 63] width 14 height 11
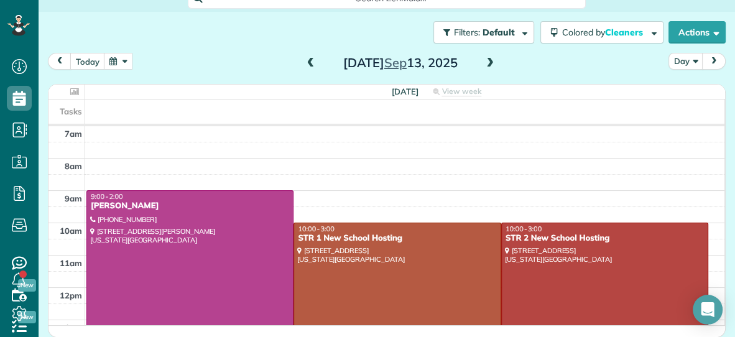
click at [311, 62] on span at bounding box center [311, 63] width 14 height 11
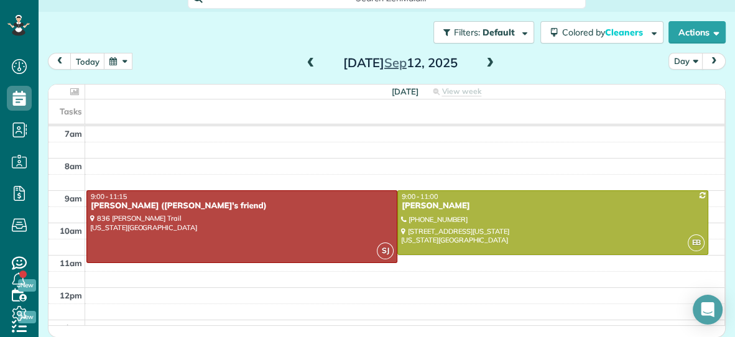
click at [491, 62] on span at bounding box center [490, 63] width 14 height 11
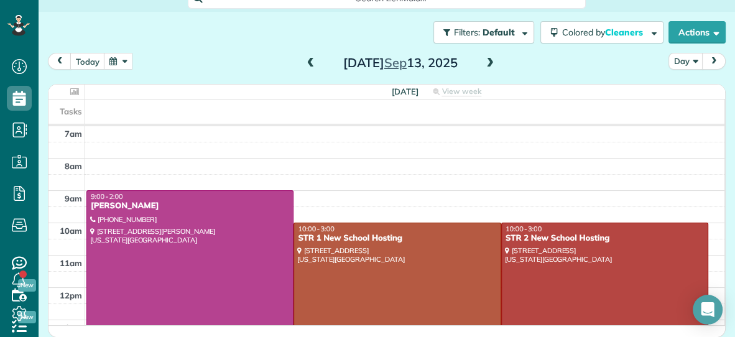
click at [491, 62] on span at bounding box center [490, 63] width 14 height 11
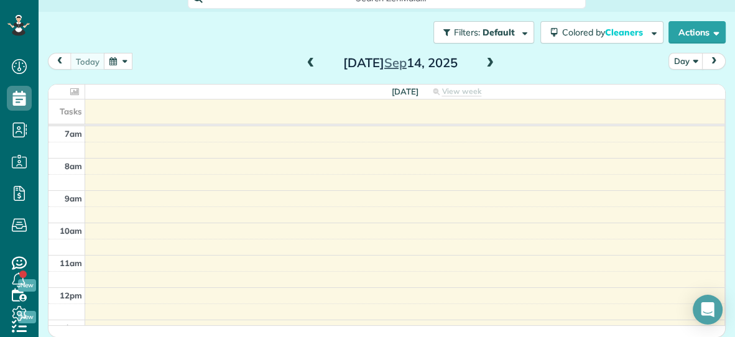
click at [491, 62] on span at bounding box center [490, 63] width 14 height 11
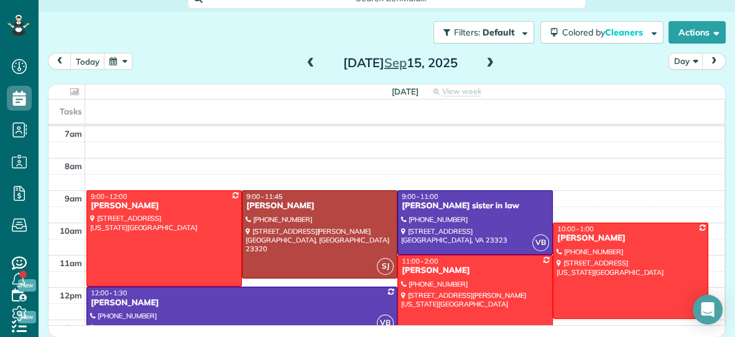
click at [490, 58] on span at bounding box center [490, 63] width 14 height 11
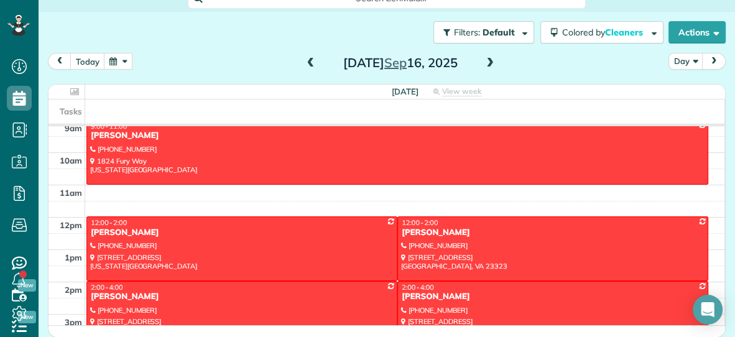
scroll to position [56, 0]
